Goal: Transaction & Acquisition: Purchase product/service

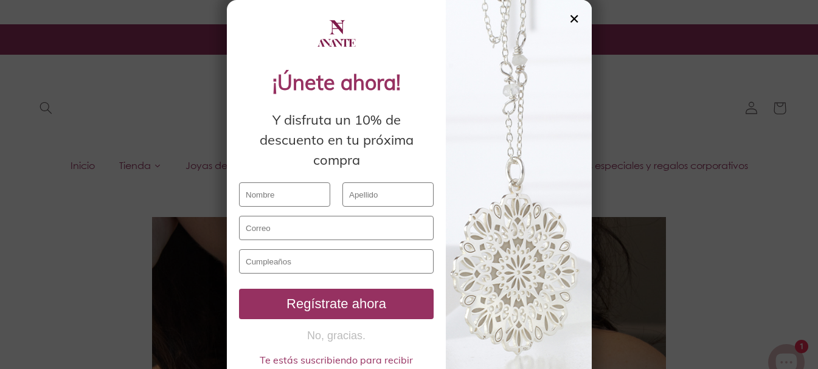
click at [570, 21] on div "✕" at bounding box center [574, 18] width 11 height 13
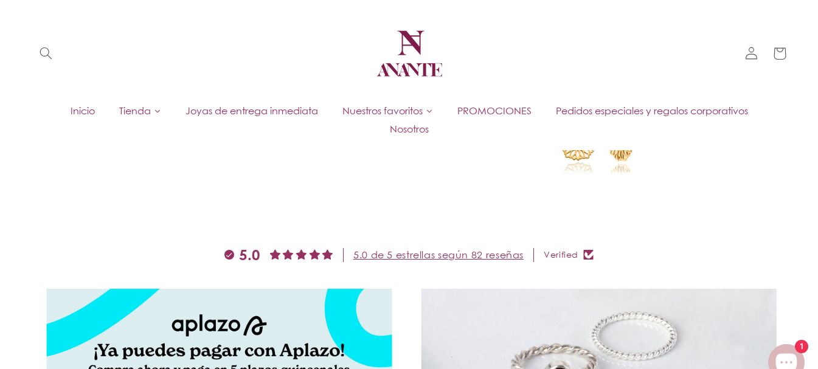
scroll to position [3984, 0]
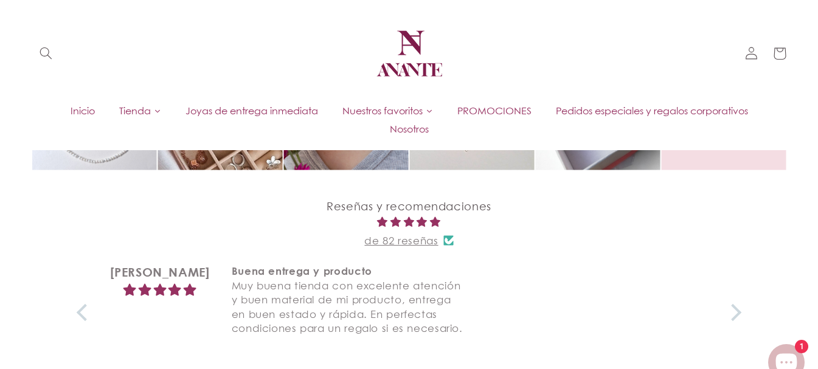
click at [771, 348] on icon "Ventana de chat" at bounding box center [786, 362] width 35 height 35
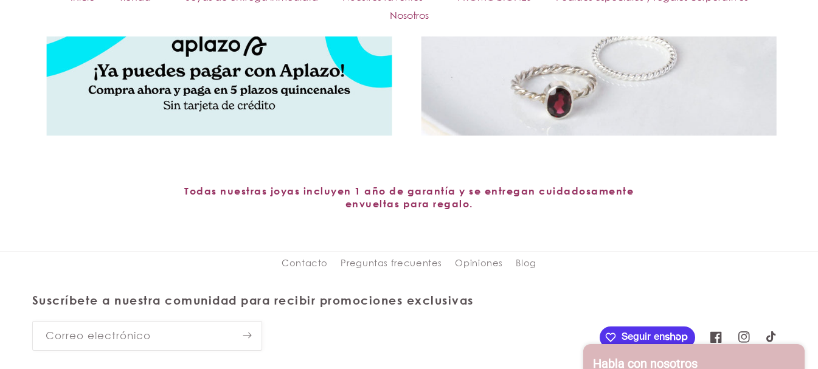
scroll to position [4565, 0]
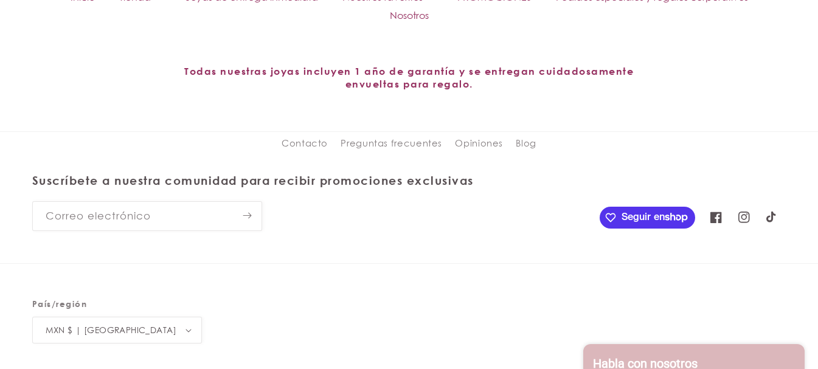
click at [678, 358] on h2 "Habla con nosotros" at bounding box center [645, 363] width 105 height 15
click at [684, 361] on h2 "Habla con nosotros" at bounding box center [645, 363] width 105 height 15
click at [658, 356] on h2 "Habla con nosotros" at bounding box center [645, 363] width 105 height 15
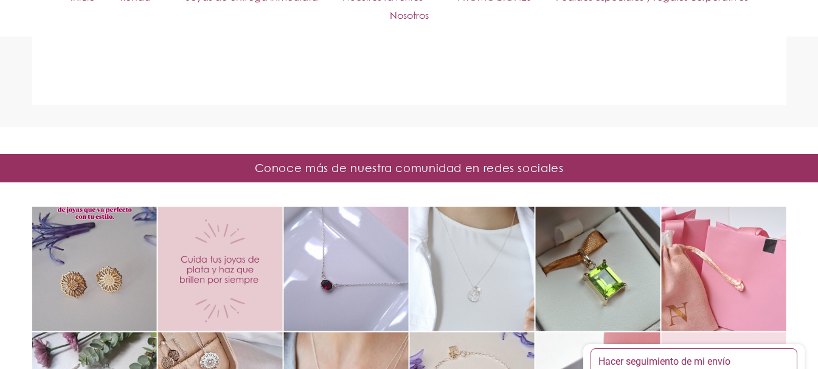
scroll to position [3779, 0]
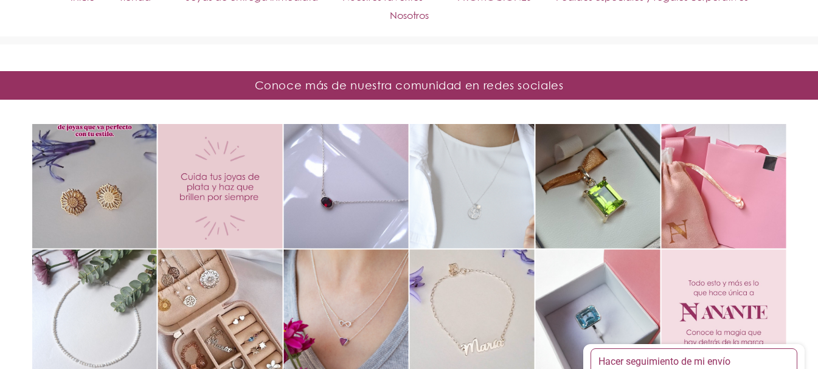
click at [353, 188] on div "Instagram post opens in a popup" at bounding box center [346, 186] width 125 height 125
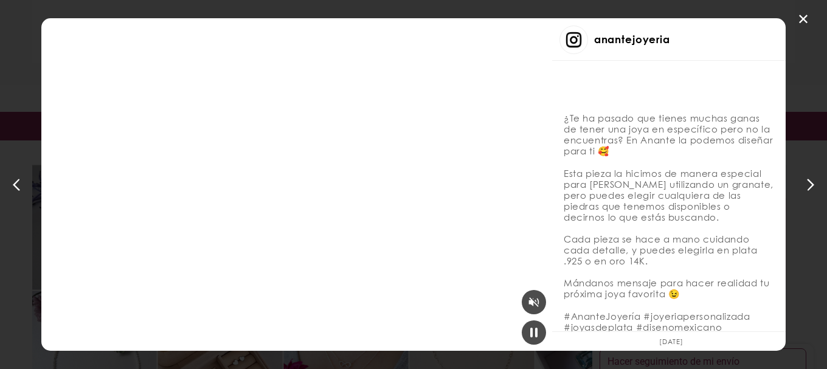
click at [725, 84] on div "✕ anantejoyeria ¿Te ha pasado que tienes muchas ganas de tener una joya en espe…" at bounding box center [413, 184] width 827 height 369
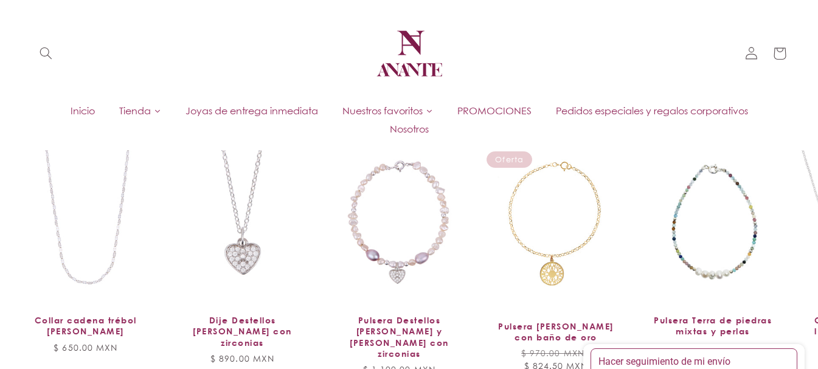
scroll to position [2722, 0]
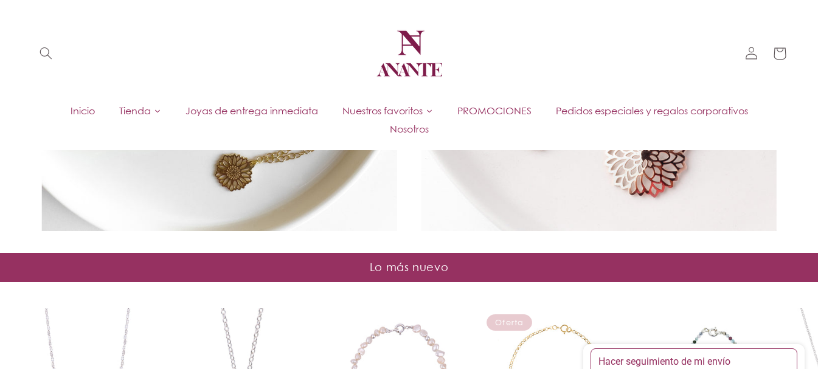
click at [226, 104] on span "Joyas de entrega inmediata" at bounding box center [252, 110] width 133 height 13
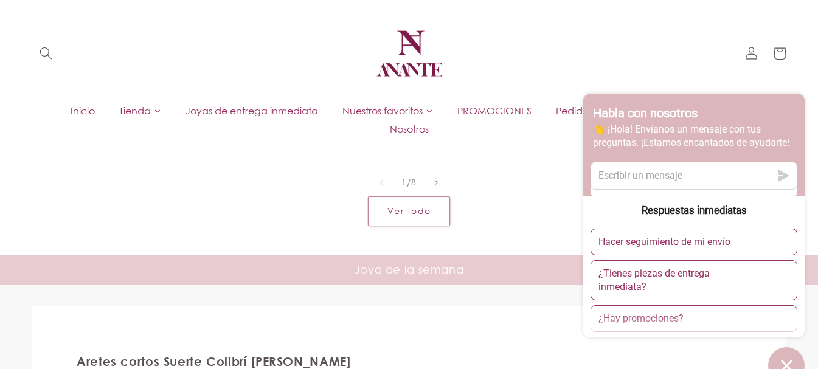
scroll to position [2513, 0]
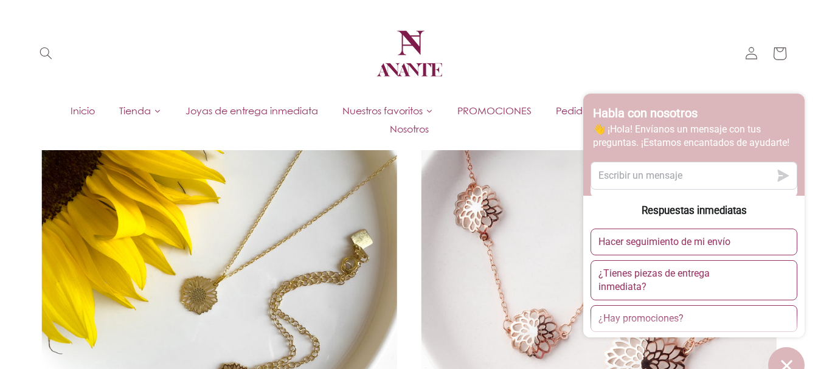
drag, startPoint x: 765, startPoint y: 57, endPoint x: 771, endPoint y: 54, distance: 6.8
click at [766, 57] on div "Búsqueda Iniciar sesión [GEOGRAPHIC_DATA]" at bounding box center [762, 54] width 49 height 28
click at [772, 54] on icon at bounding box center [780, 53] width 30 height 30
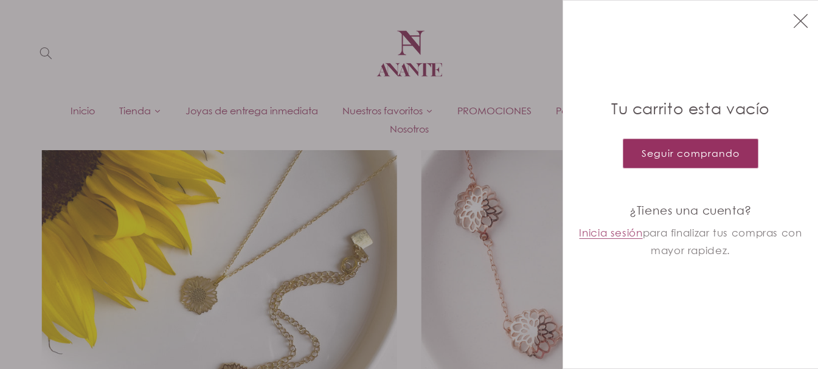
click at [805, 27] on icon "Cerrar" at bounding box center [800, 20] width 15 height 15
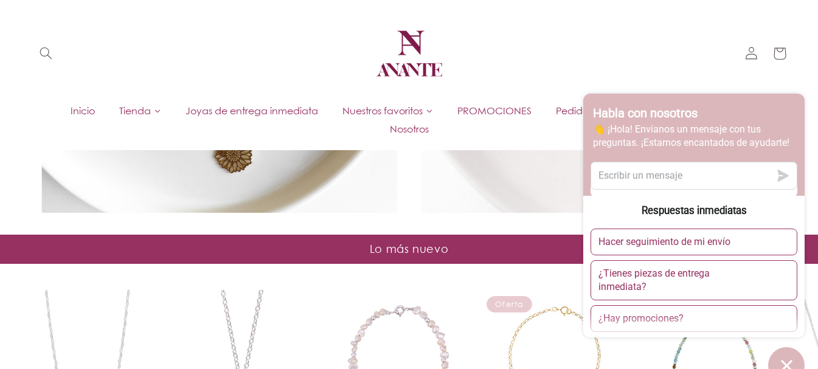
scroll to position [2732, 0]
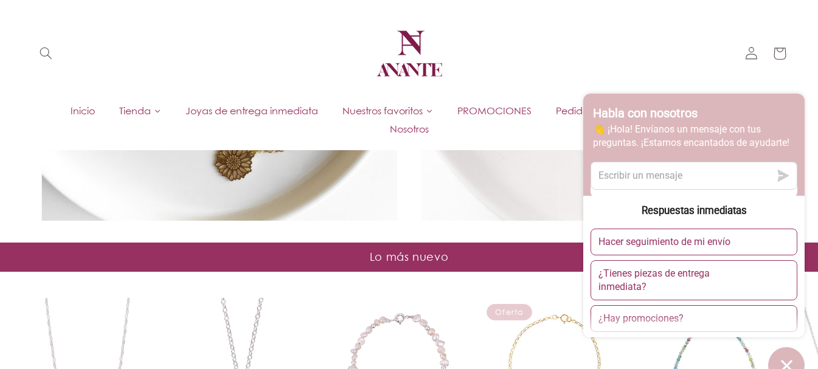
click at [516, 133] on ul "Inicio Tienda Joyas de entrega inmediata Nuestros favoritos Suerte Amore Perlas…" at bounding box center [409, 120] width 754 height 37
click at [531, 168] on link at bounding box center [599, 44] width 356 height 356
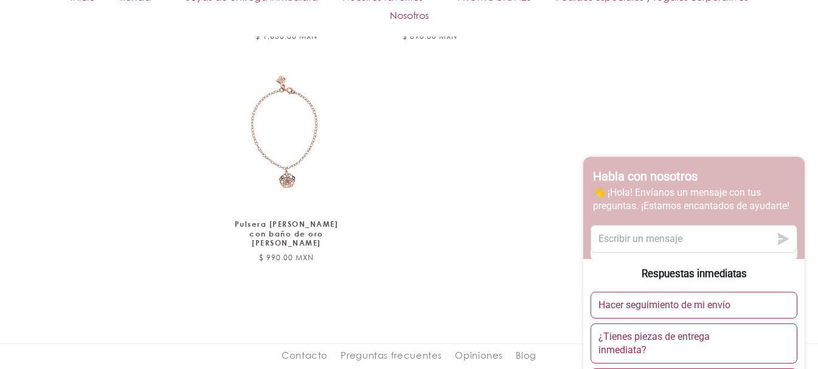
scroll to position [898, 0]
